Goal: Task Accomplishment & Management: Use online tool/utility

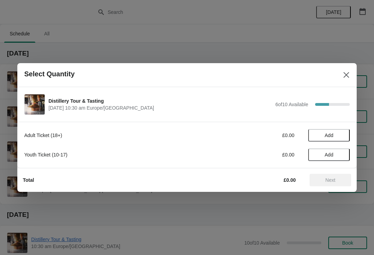
click at [329, 131] on button "Add" at bounding box center [330, 135] width 42 height 12
click at [342, 132] on icon at bounding box center [341, 135] width 7 height 7
click at [331, 186] on button "Next" at bounding box center [331, 180] width 42 height 12
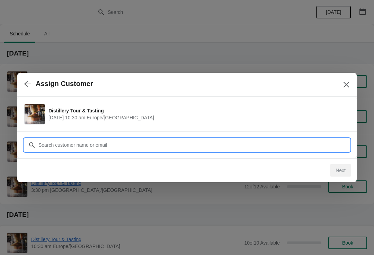
click at [169, 142] on input "Customer" at bounding box center [194, 145] width 312 height 12
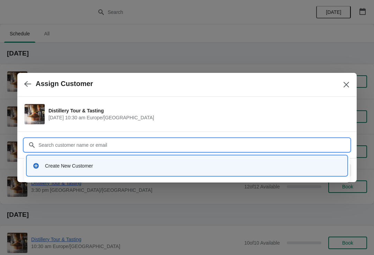
click at [102, 169] on div "Create New Customer" at bounding box center [187, 165] width 315 height 14
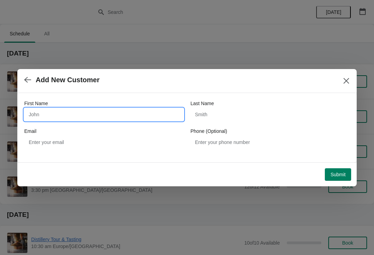
click at [72, 114] on input "First Name" at bounding box center [104, 114] width 160 height 12
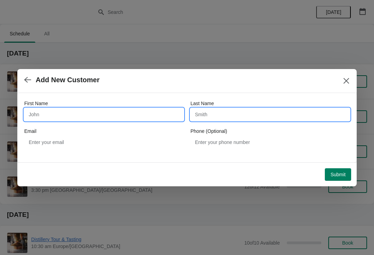
click at [119, 110] on input "First Name" at bounding box center [104, 114] width 160 height 12
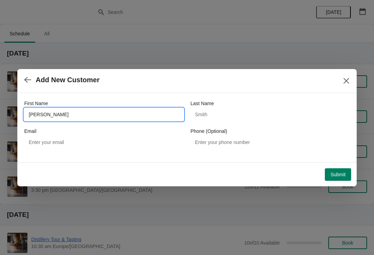
type input "[PERSON_NAME]"
click at [213, 106] on label "Last Name" at bounding box center [203, 103] width 24 height 7
click at [213, 108] on input "Last Name" at bounding box center [271, 114] width 160 height 12
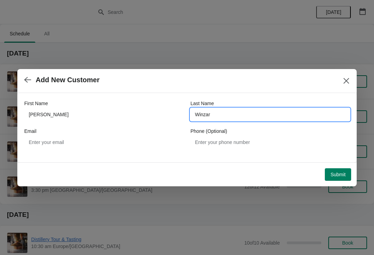
type input "Winzar"
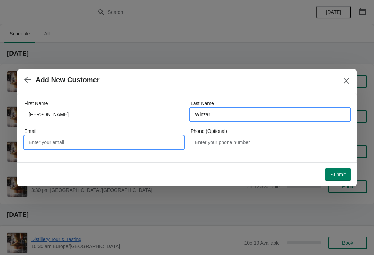
click at [69, 144] on input "Email" at bounding box center [104, 142] width 160 height 12
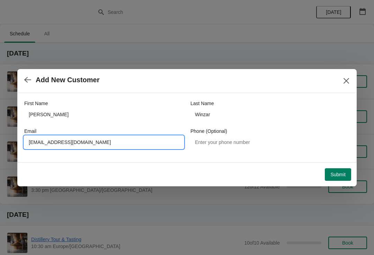
type input "[EMAIL_ADDRESS][DOMAIN_NAME]"
click at [336, 173] on span "Submit" at bounding box center [338, 175] width 15 height 6
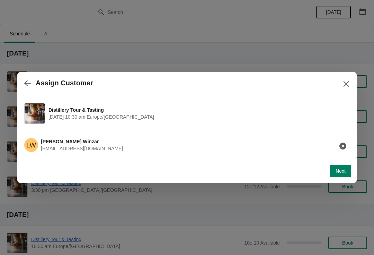
click at [337, 168] on span "Next" at bounding box center [341, 171] width 10 height 6
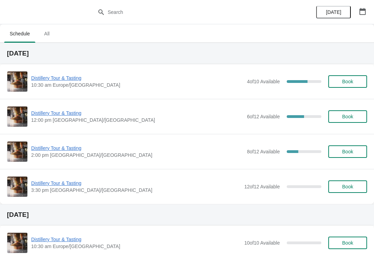
click at [55, 76] on span "Distillery Tour & Tasting" at bounding box center [137, 78] width 213 height 7
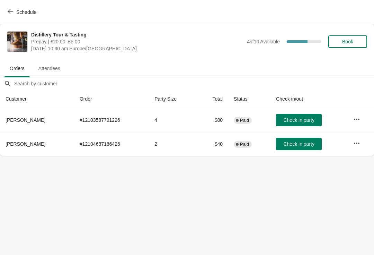
click at [293, 143] on span "Check in party" at bounding box center [299, 144] width 31 height 6
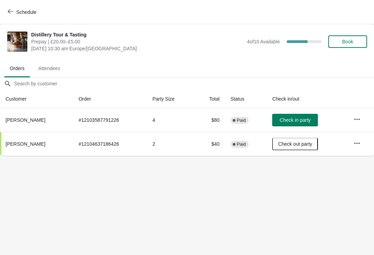
click at [280, 116] on button "Check in party" at bounding box center [296, 120] width 46 height 12
